Goal: Information Seeking & Learning: Learn about a topic

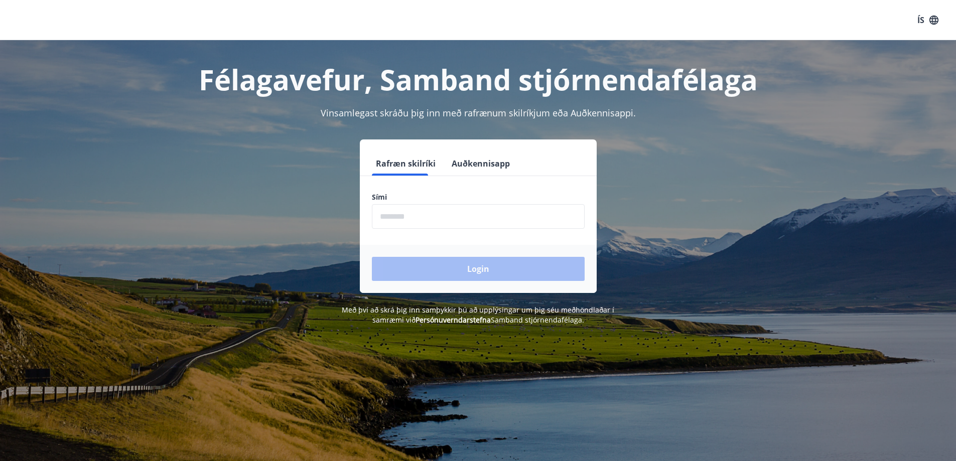
click at [395, 217] on input "phone" at bounding box center [478, 216] width 213 height 25
type input "********"
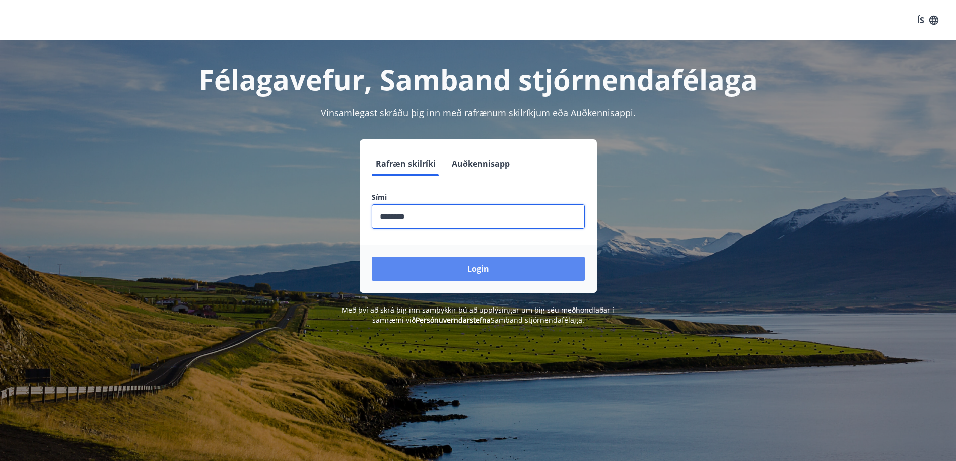
click at [482, 269] on button "Login" at bounding box center [478, 269] width 213 height 24
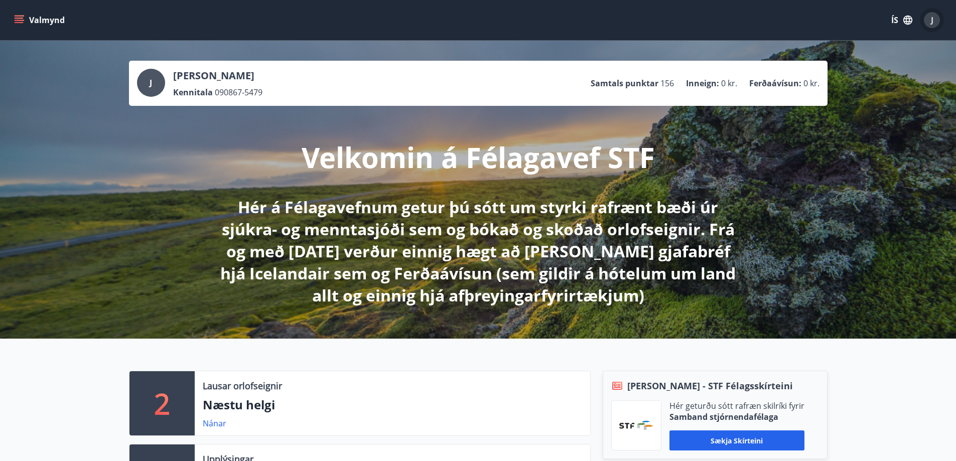
click at [932, 18] on span "J" at bounding box center [932, 20] width 3 height 11
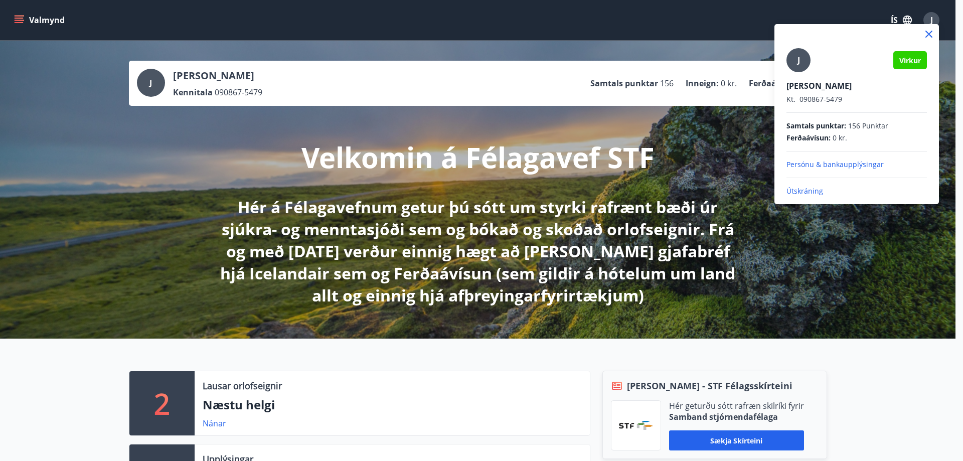
click at [844, 167] on p "Persónu & bankaupplýsingar" at bounding box center [857, 165] width 140 height 10
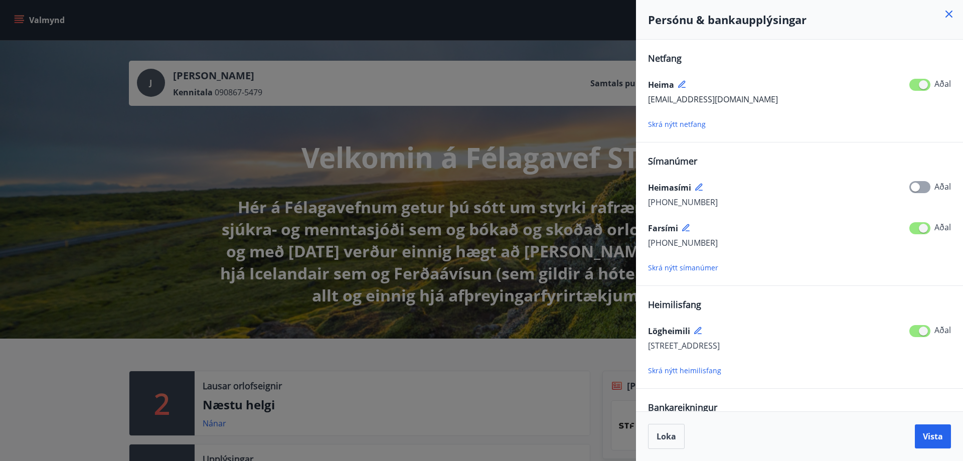
click at [947, 18] on icon at bounding box center [949, 14] width 12 height 12
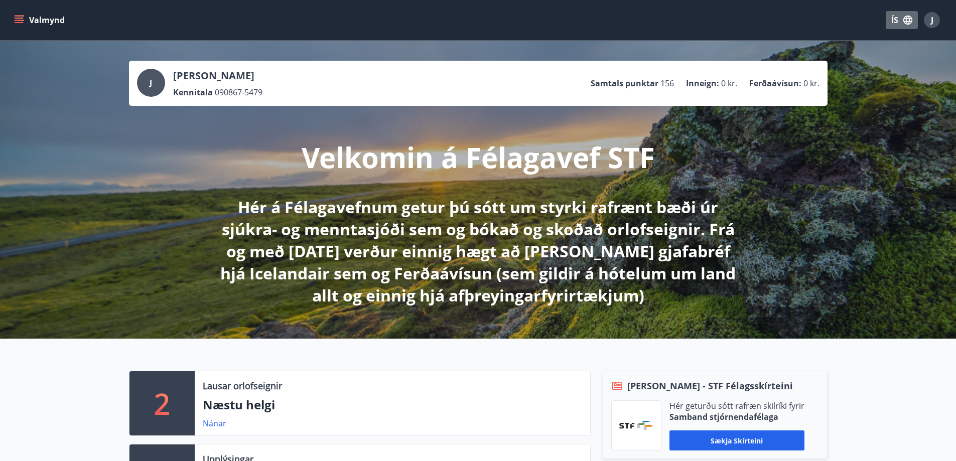
click at [895, 21] on button "ÍS" at bounding box center [902, 20] width 32 height 18
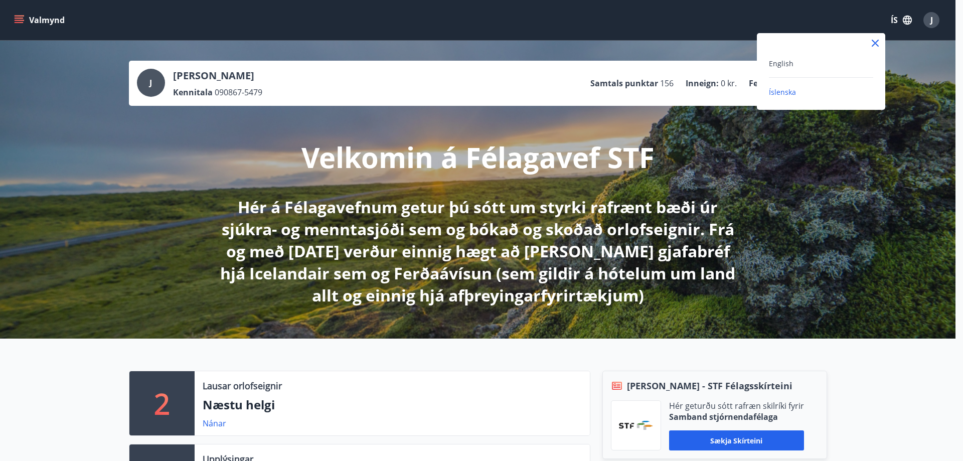
click at [909, 21] on div at bounding box center [481, 230] width 963 height 461
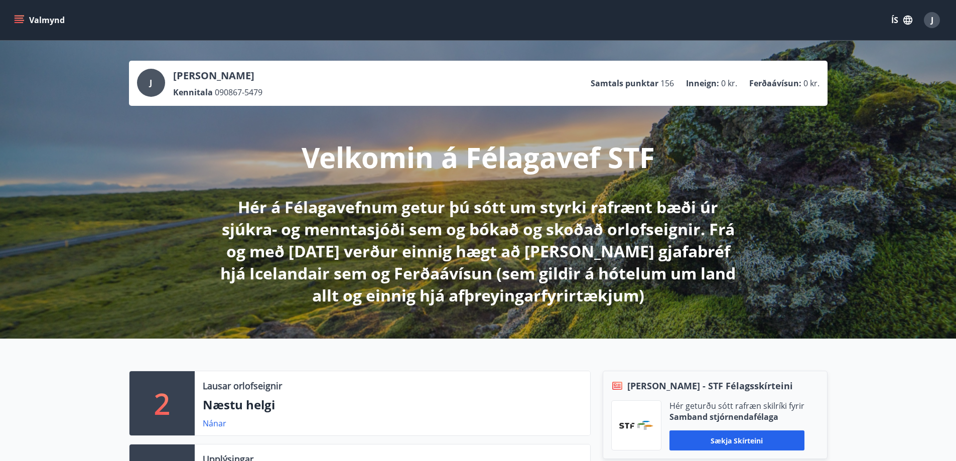
click at [910, 21] on icon "button" at bounding box center [907, 20] width 11 height 11
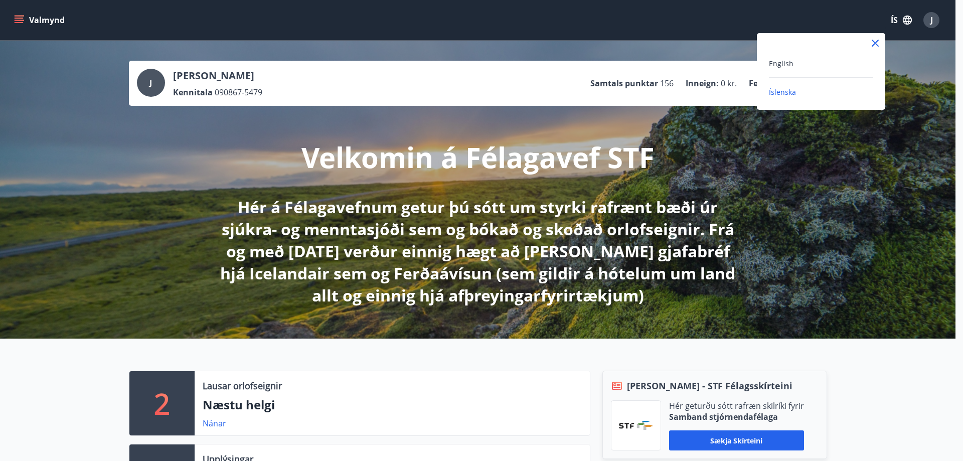
click at [910, 21] on div at bounding box center [481, 230] width 963 height 461
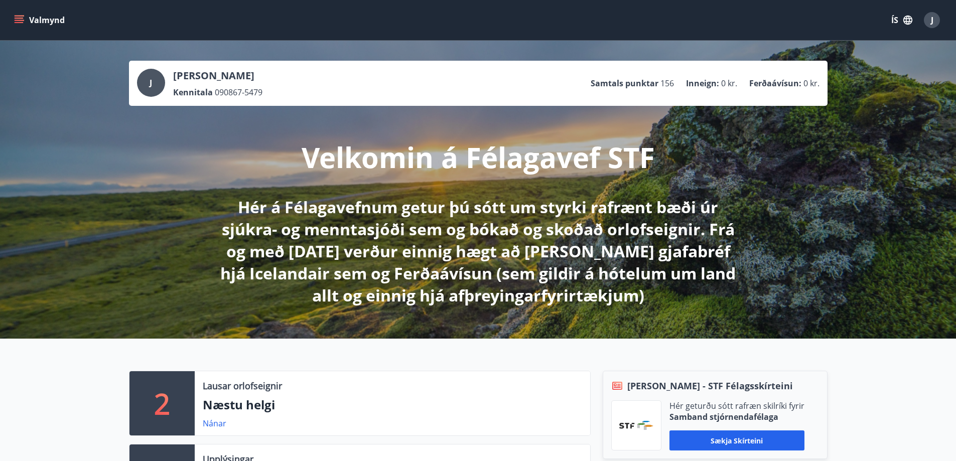
click at [17, 17] on icon "menu" at bounding box center [19, 20] width 10 height 10
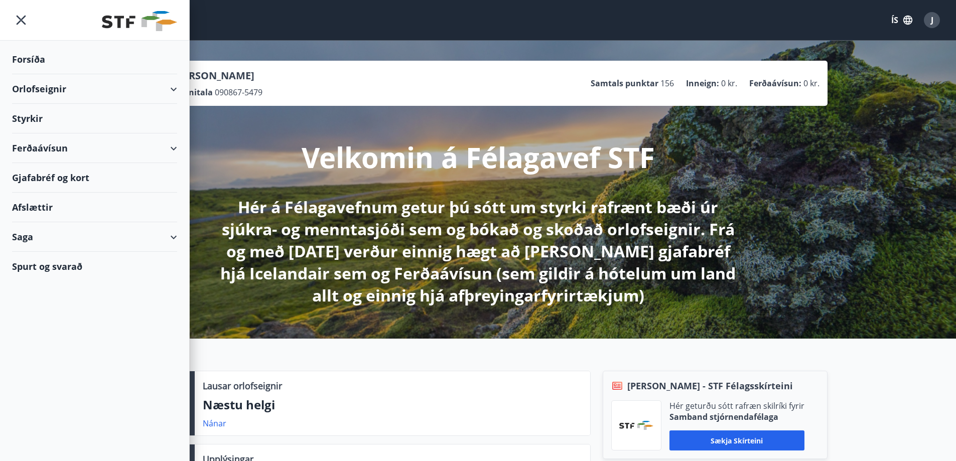
click at [180, 234] on div "Saga" at bounding box center [94, 237] width 189 height 30
click at [57, 390] on div "Skilagreinar" at bounding box center [94, 388] width 149 height 21
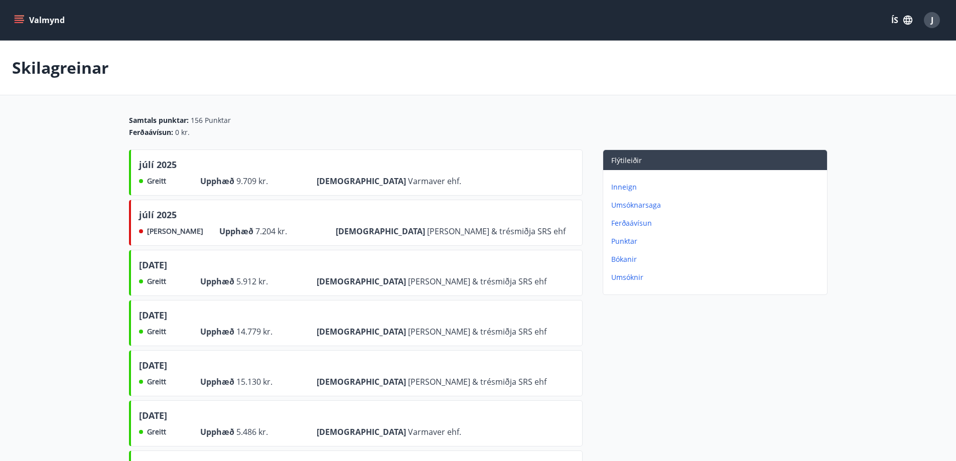
click at [26, 18] on button "Valmynd" at bounding box center [40, 20] width 57 height 18
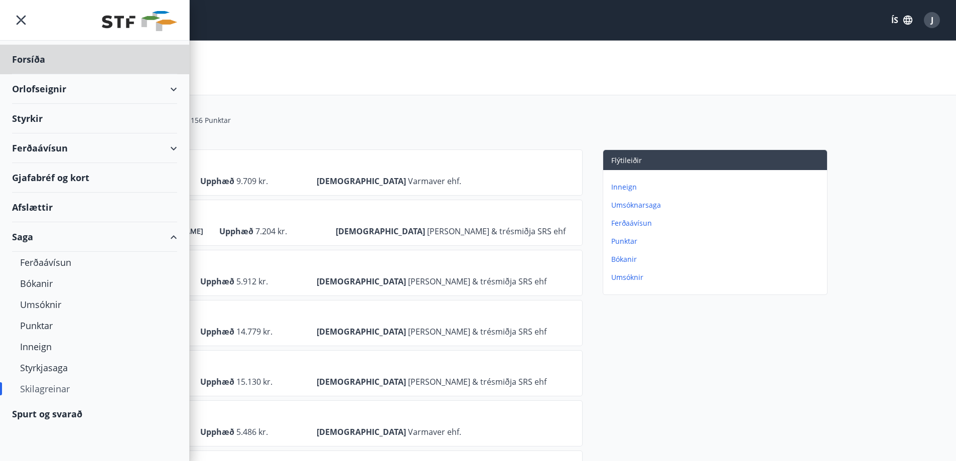
click at [38, 74] on div "Styrkir" at bounding box center [94, 60] width 165 height 30
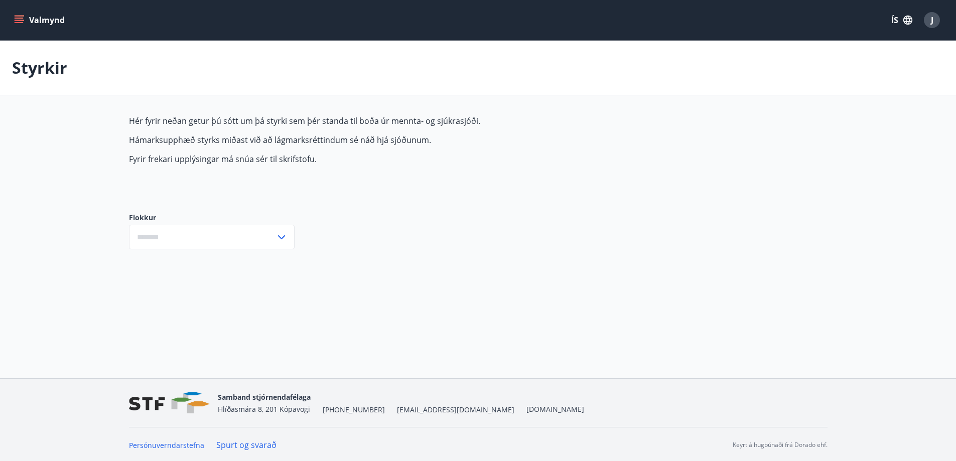
type input "***"
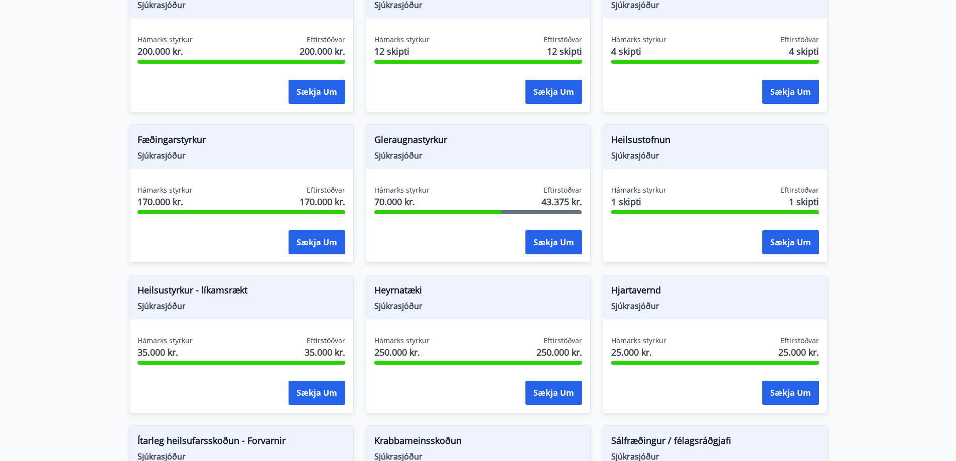
scroll to position [139, 0]
